Goal: Find specific fact: Find specific fact

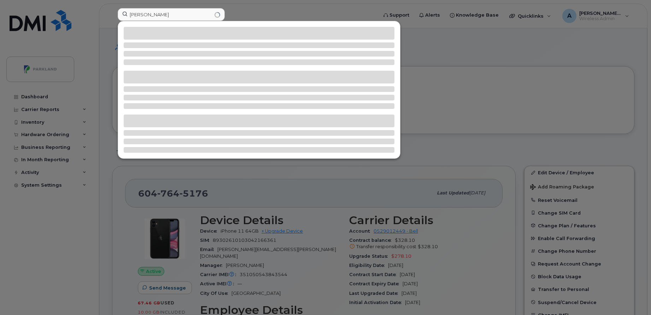
scroll to position [76, 0]
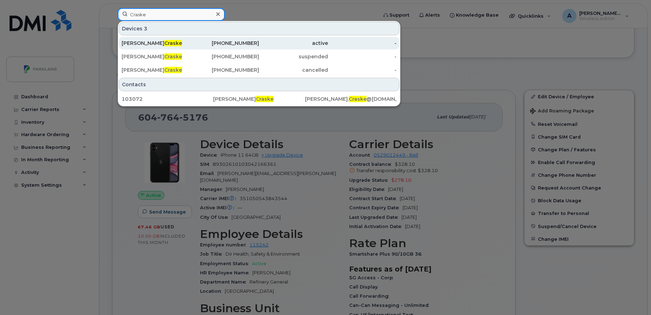
type input "Craske"
click at [188, 43] on div "[PERSON_NAME]" at bounding box center [156, 43] width 69 height 7
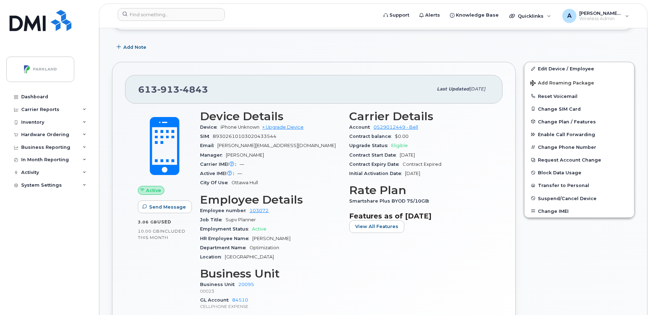
scroll to position [164, 0]
click at [581, 183] on button "Transfer to Personal" at bounding box center [579, 184] width 110 height 13
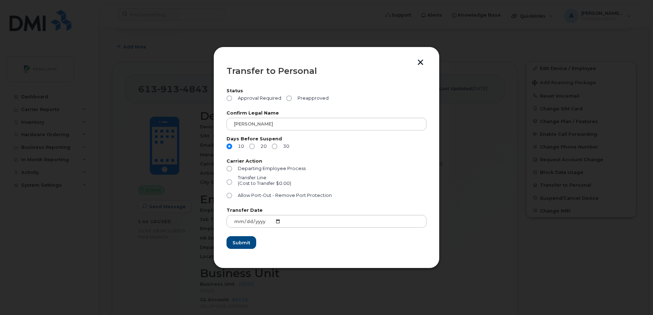
click at [419, 61] on button "button" at bounding box center [420, 62] width 11 height 7
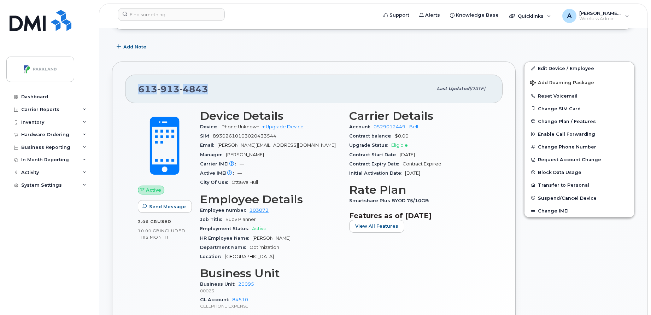
drag, startPoint x: 139, startPoint y: 88, endPoint x: 251, endPoint y: 84, distance: 112.1
click at [251, 84] on div "[PHONE_NUMBER]" at bounding box center [285, 88] width 294 height 15
copy span "613 913 4843"
click at [464, 174] on div "Initial Activation Date Aug 24, 2017" at bounding box center [419, 173] width 141 height 9
